Goal: Task Accomplishment & Management: Manage account settings

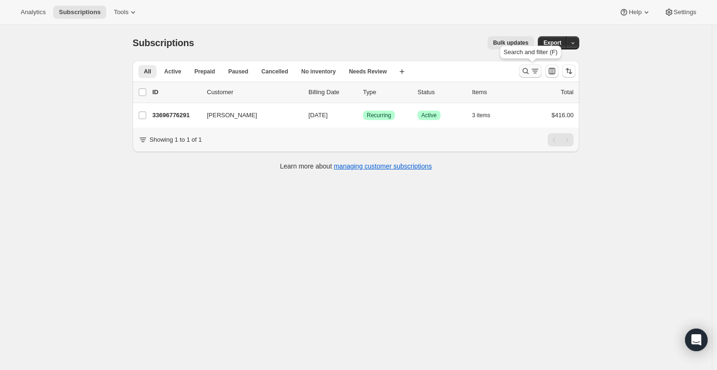
click at [528, 70] on icon "Search and filter results" at bounding box center [525, 70] width 9 height 9
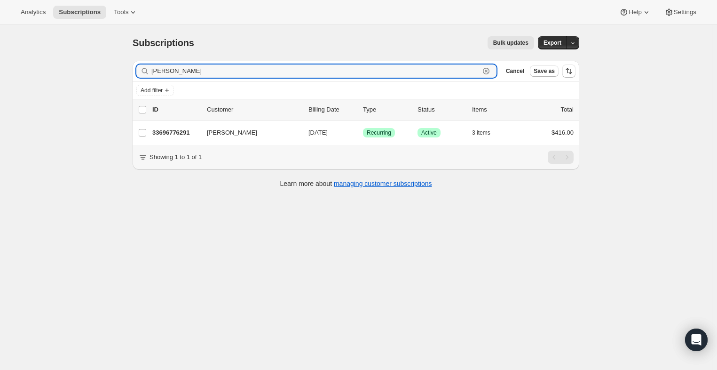
click at [490, 69] on icon "button" at bounding box center [486, 70] width 9 height 9
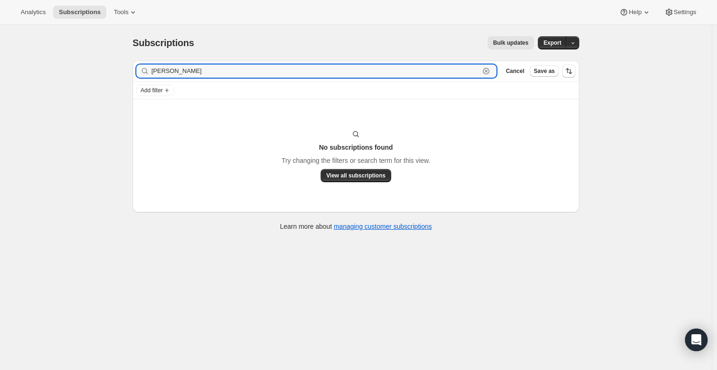
type input "[PERSON_NAME]"
click at [487, 70] on icon "button" at bounding box center [486, 71] width 3 height 3
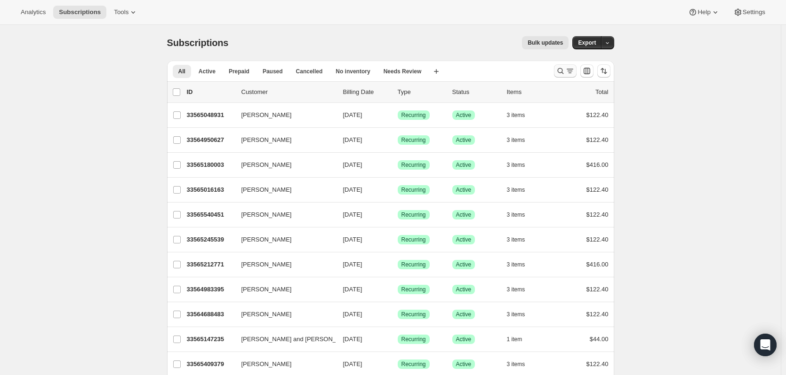
click at [561, 72] on icon "Search and filter results" at bounding box center [560, 70] width 9 height 9
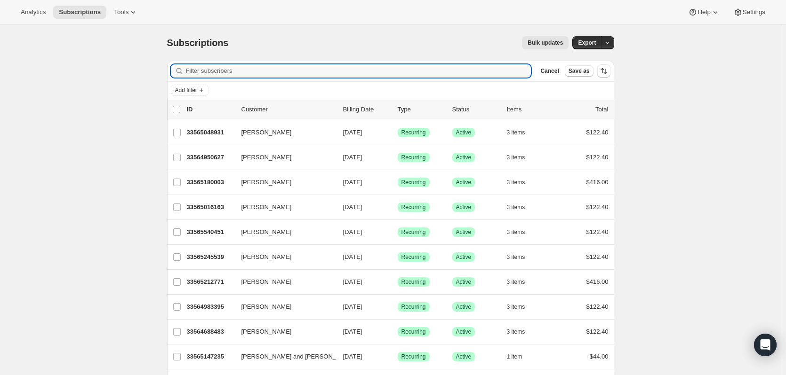
paste input "Samantha Anderson"
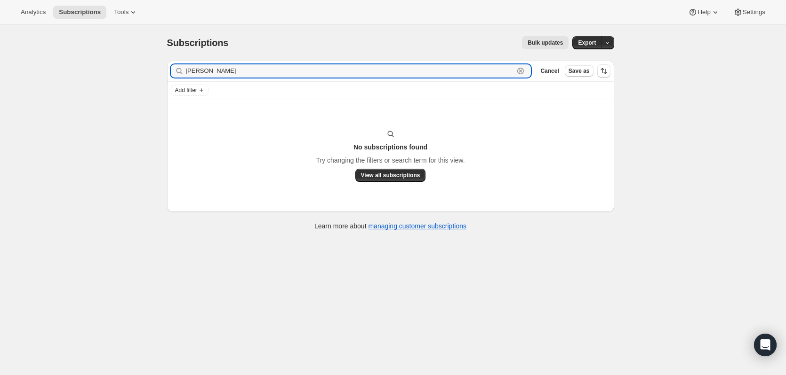
type input "Samantha Anderson"
